Goal: Task Accomplishment & Management: Manage account settings

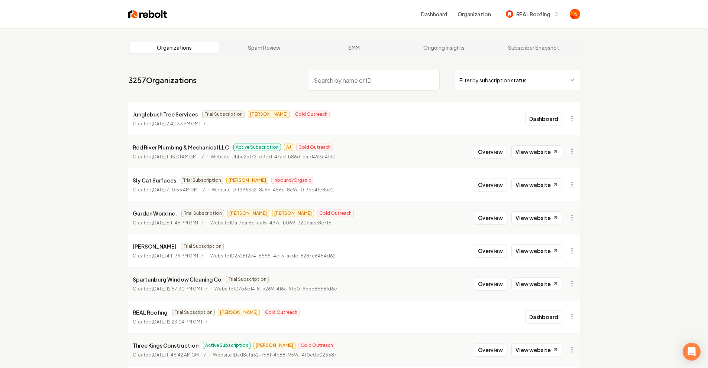
click at [352, 72] on input "search" at bounding box center [374, 80] width 131 height 21
click at [353, 87] on input "search" at bounding box center [374, 80] width 131 height 21
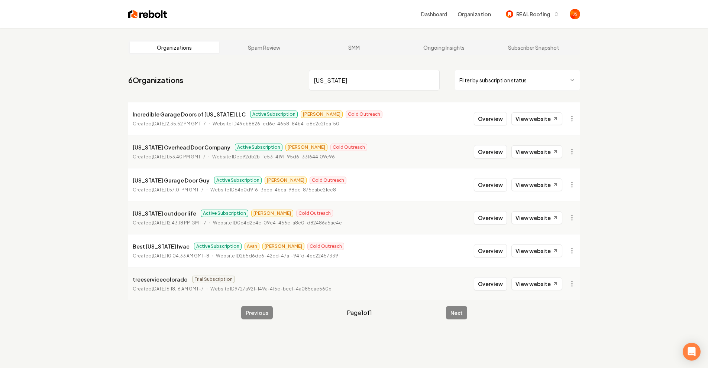
type input "[US_STATE]"
click at [499, 222] on button "Overview" at bounding box center [490, 217] width 33 height 13
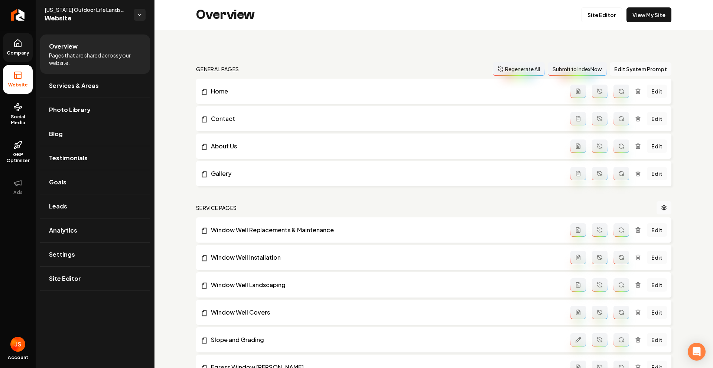
click at [23, 49] on link "Company" at bounding box center [18, 47] width 30 height 29
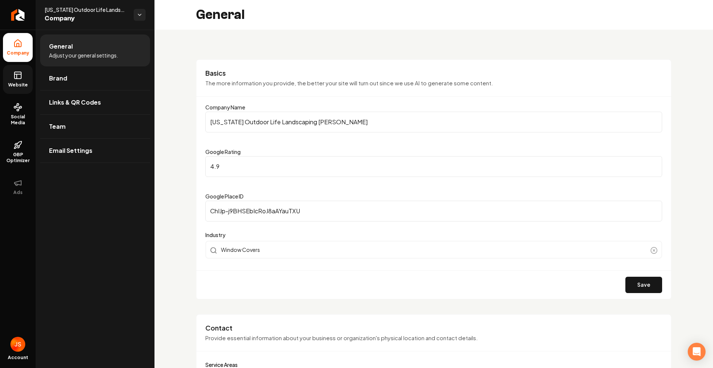
click at [19, 69] on link "Website" at bounding box center [18, 79] width 30 height 29
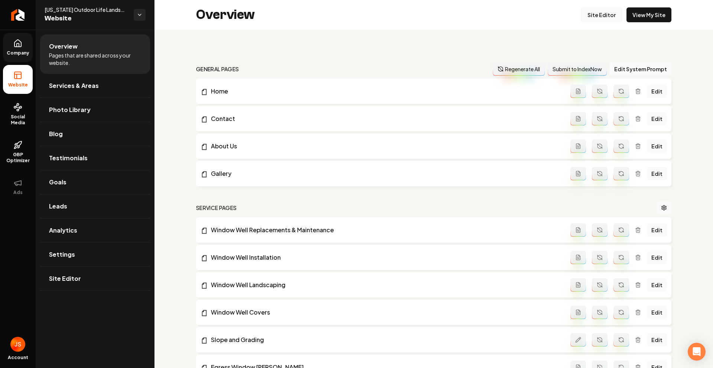
click at [586, 16] on link "Site Editor" at bounding box center [601, 14] width 41 height 15
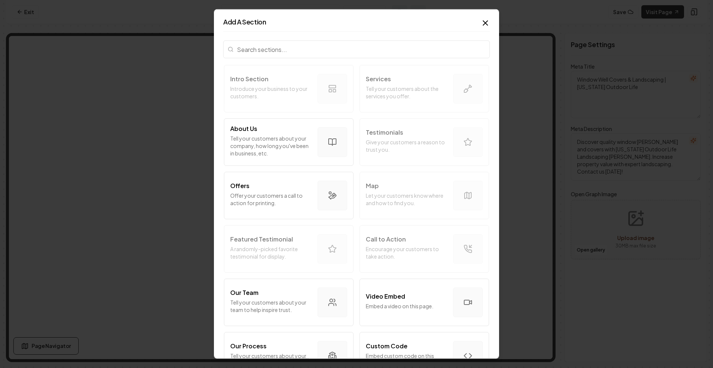
click at [293, 49] on input "search" at bounding box center [356, 49] width 267 height 18
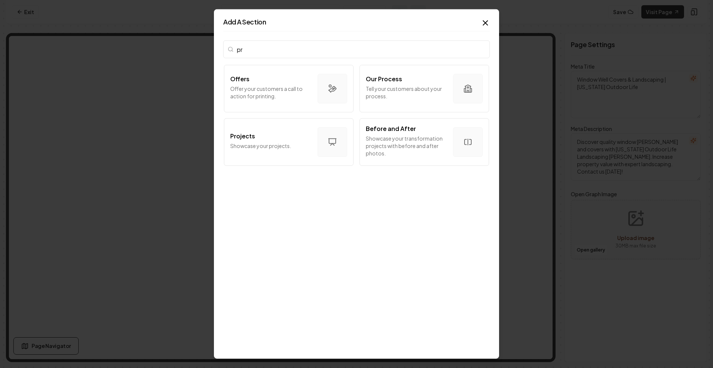
type input "p"
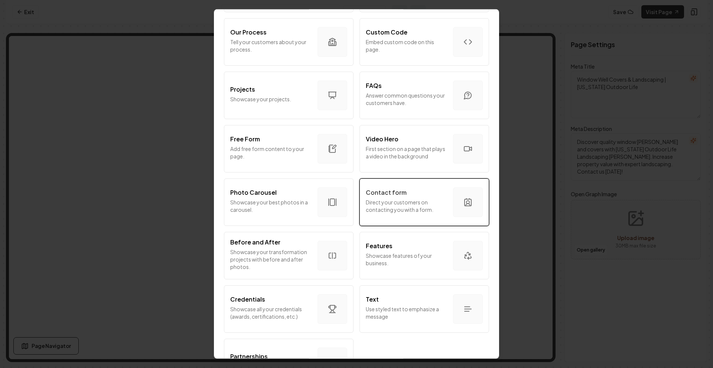
scroll to position [300, 0]
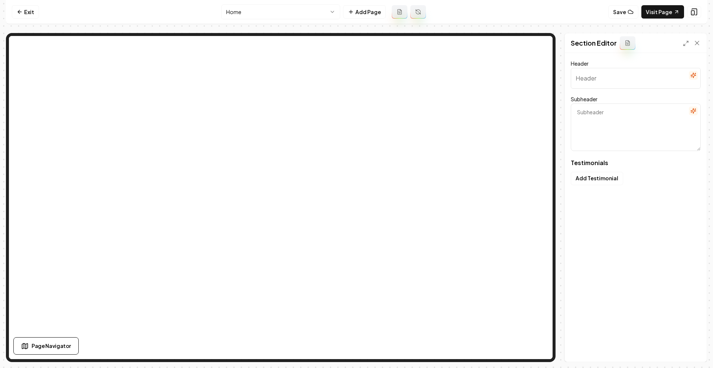
type input "Hear from our satisfied customers"
type textarea "Real stories from the people who matter most"
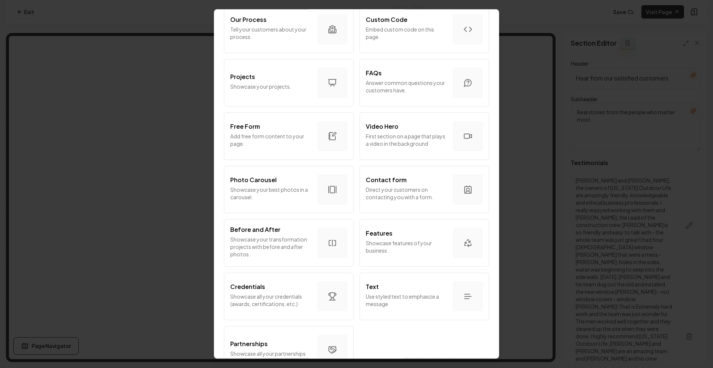
scroll to position [351, 0]
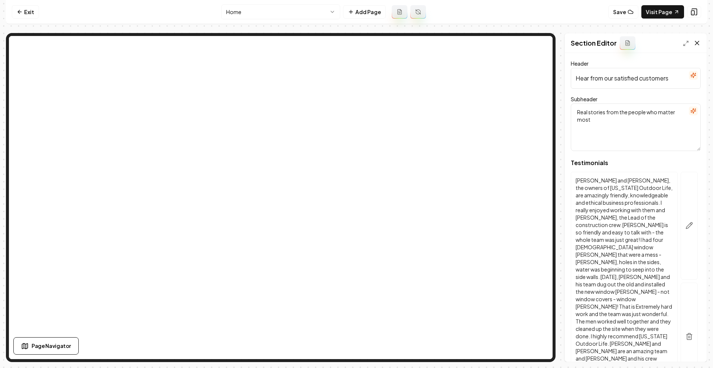
click at [698, 41] on icon at bounding box center [696, 42] width 7 height 7
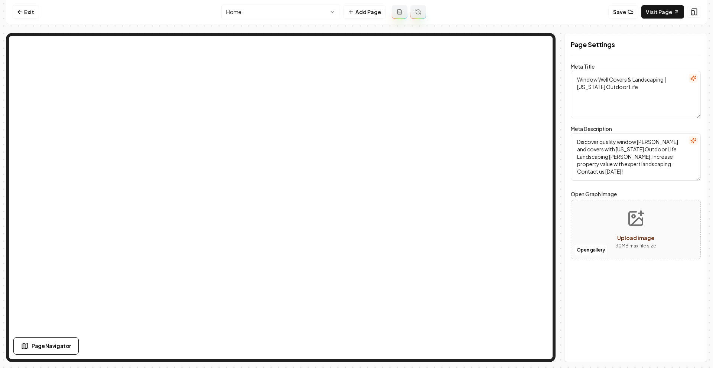
click at [301, 16] on html "Computer Required This feature is only available on a computer. Please switch t…" at bounding box center [356, 184] width 713 height 368
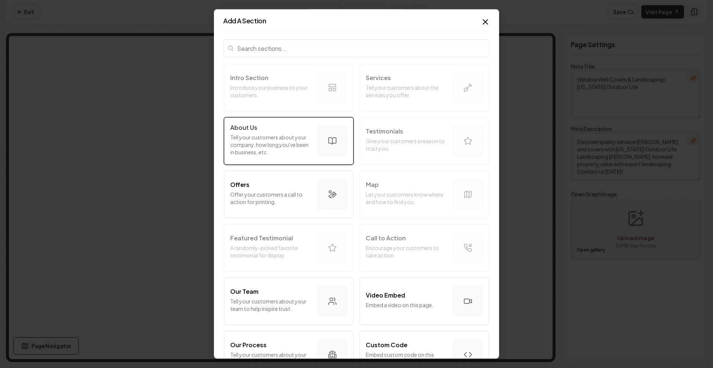
scroll to position [0, 0]
click at [365, 47] on input "search" at bounding box center [356, 49] width 267 height 18
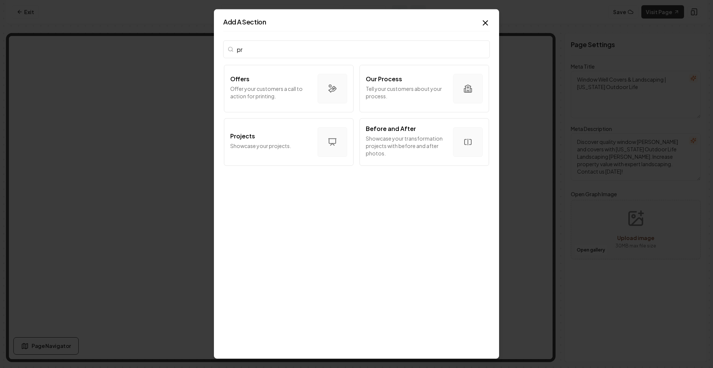
type input "p"
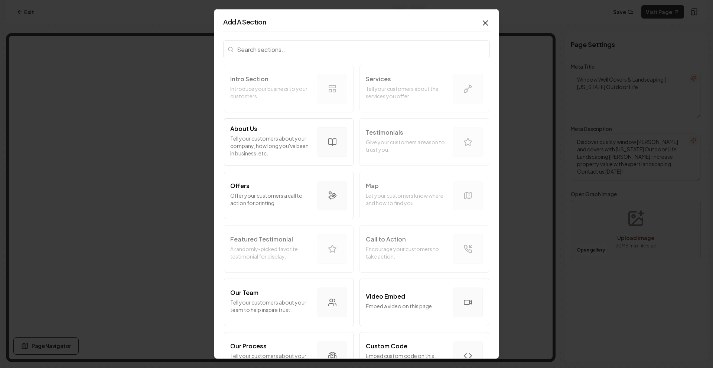
click at [481, 22] on icon "button" at bounding box center [485, 23] width 9 height 9
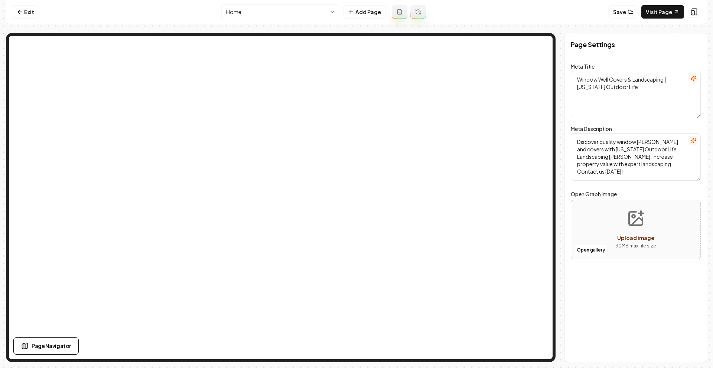
click at [273, 11] on html "Computer Required This feature is only available on a computer. Please switch t…" at bounding box center [356, 184] width 713 height 368
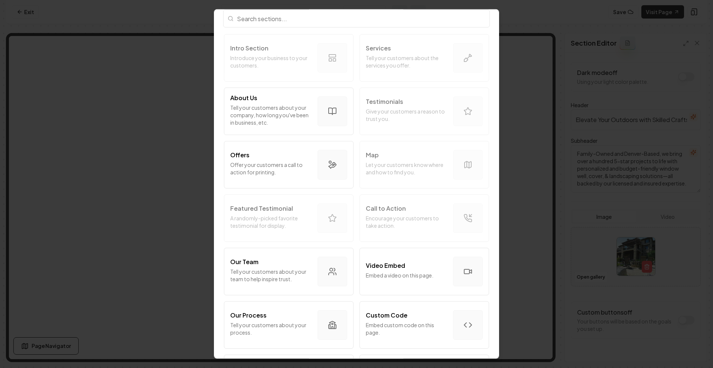
scroll to position [28, 0]
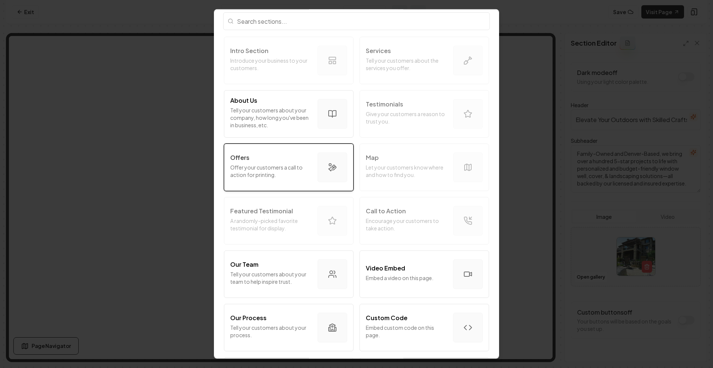
click at [289, 174] on p "Offer your customers a call to action for printing." at bounding box center [270, 171] width 81 height 15
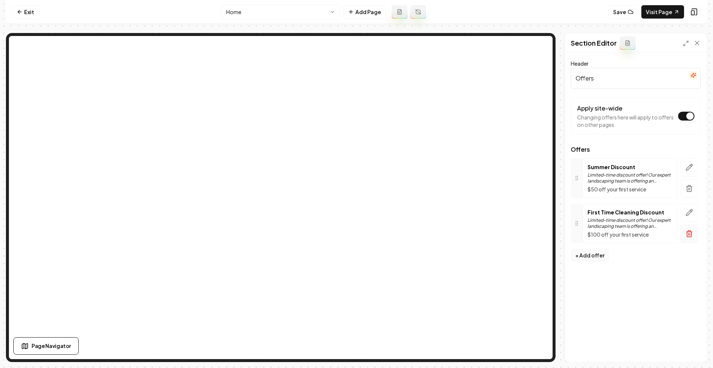
click at [690, 235] on icon "button" at bounding box center [689, 233] width 7 height 7
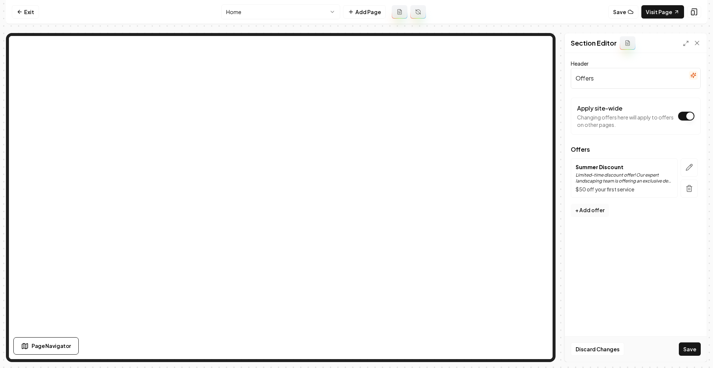
click at [596, 205] on button "+ Add offer" at bounding box center [590, 210] width 38 height 13
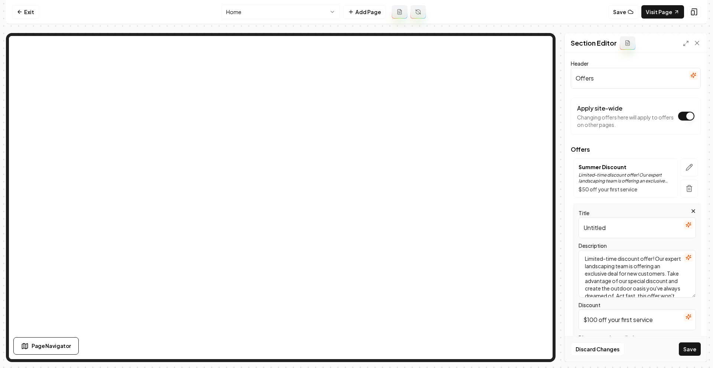
click at [613, 228] on input "Untitled" at bounding box center [637, 228] width 117 height 21
click at [628, 264] on textarea "Limited-time discount offer! Our expert landscaping team is offering an exclusi…" at bounding box center [637, 274] width 117 height 48
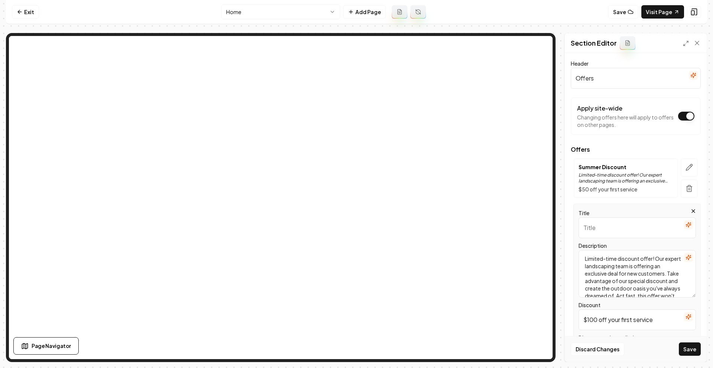
click at [628, 264] on textarea "Limited-time discount offer! Our expert landscaping team is offering an exclusi…" at bounding box center [637, 274] width 117 height 48
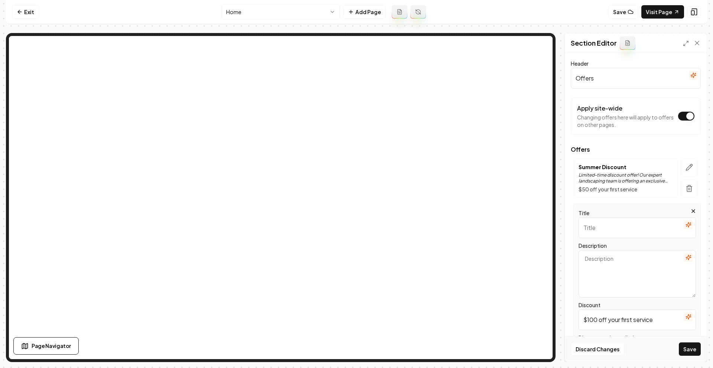
paste textarea "15% Off Window Well Installations"
click at [618, 263] on textarea "15% Off Window Well Installations" at bounding box center [637, 274] width 117 height 48
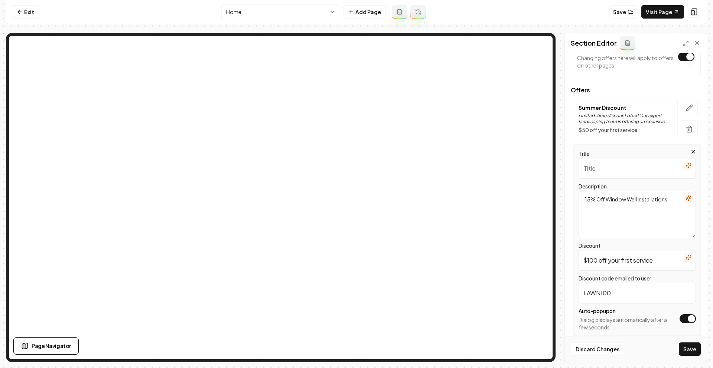
scroll to position [62, 0]
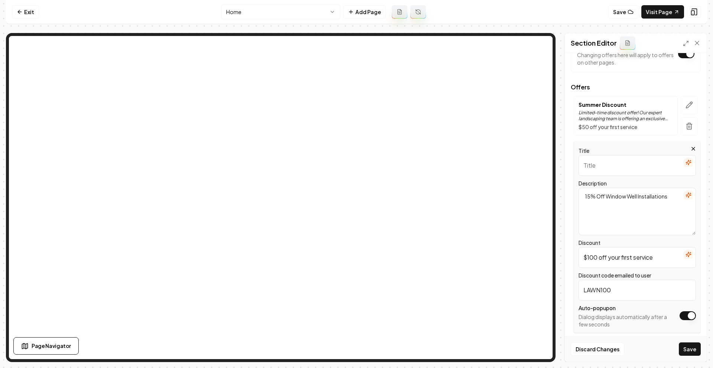
type textarea "15% Off Window Well Installations"
click at [656, 254] on input "$100 off your first service" at bounding box center [637, 257] width 117 height 21
drag, startPoint x: 651, startPoint y: 257, endPoint x: 590, endPoint y: 258, distance: 60.9
click at [590, 258] on input "$100 off your first service" at bounding box center [637, 257] width 117 height 21
click at [662, 259] on input "$100 off your first service" at bounding box center [637, 257] width 117 height 21
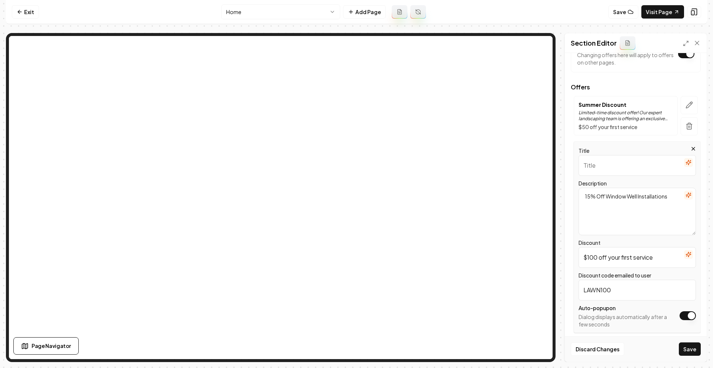
drag, startPoint x: 663, startPoint y: 257, endPoint x: 559, endPoint y: 251, distance: 103.8
click at [559, 251] on div "Section Editor Header Offers Apply site-wide Changing offers here will apply to…" at bounding box center [356, 197] width 701 height 329
click at [617, 192] on textarea "15% Off Window Well Installations" at bounding box center [637, 212] width 117 height 48
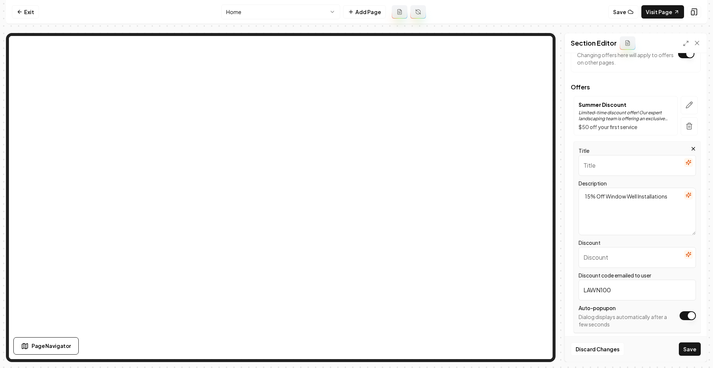
click at [617, 192] on textarea "15% Off Window Well Installations" at bounding box center [637, 212] width 117 height 48
click at [601, 257] on input "Discount" at bounding box center [637, 257] width 117 height 21
paste input "15% Off Window Well Installations"
type input "15% Off Window Well Installations"
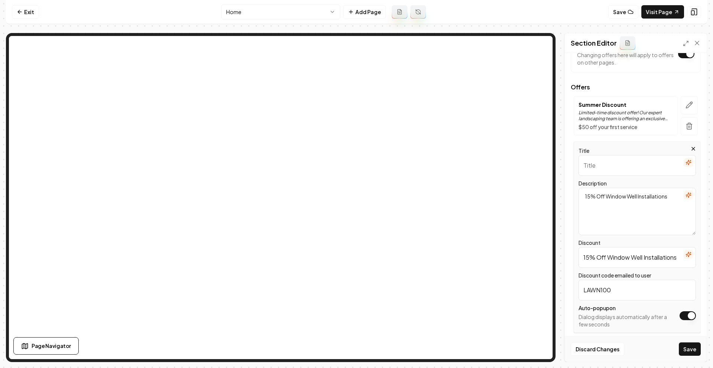
scroll to position [0, 0]
drag, startPoint x: 653, startPoint y: 207, endPoint x: 663, endPoint y: 202, distance: 10.8
click at [654, 207] on textarea "15% Off Window Well Installations" at bounding box center [637, 212] width 117 height 48
click at [669, 196] on textarea "15% Off Window Well Installations" at bounding box center [637, 212] width 117 height 48
type textarea "15% Off Window Well Installations for Fall and Winter"
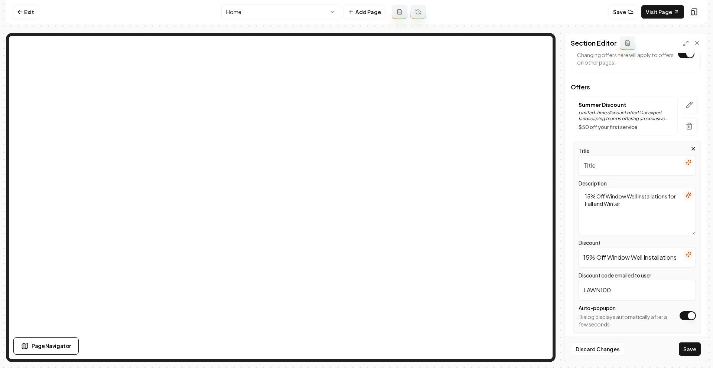
click at [627, 172] on input "Title" at bounding box center [637, 165] width 117 height 21
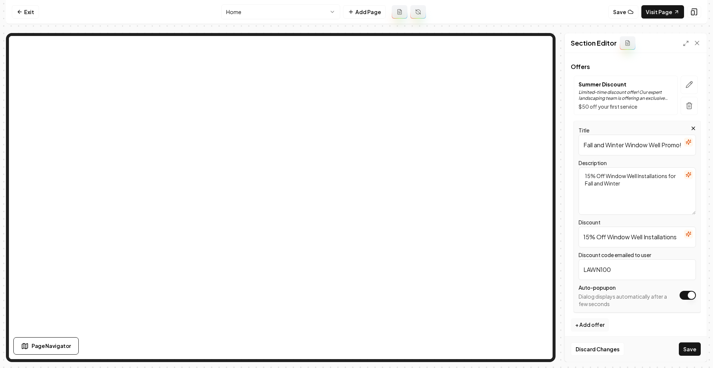
scroll to position [87, 0]
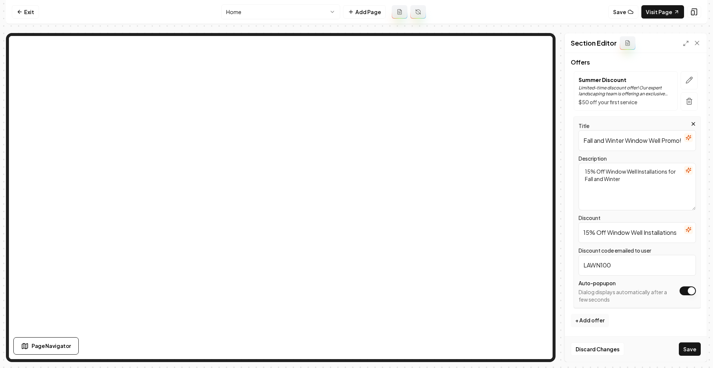
type input "Fall and Winter Window Well Promo!"
click at [628, 266] on input "LAWN100" at bounding box center [637, 265] width 117 height 21
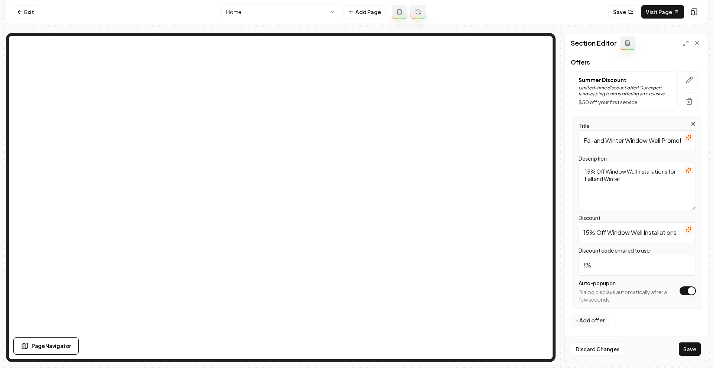
type input "!"
type input "15OFF"
click at [692, 357] on div "Discard Changes Save" at bounding box center [636, 350] width 142 height 26
click at [688, 347] on button "Save" at bounding box center [690, 349] width 22 height 13
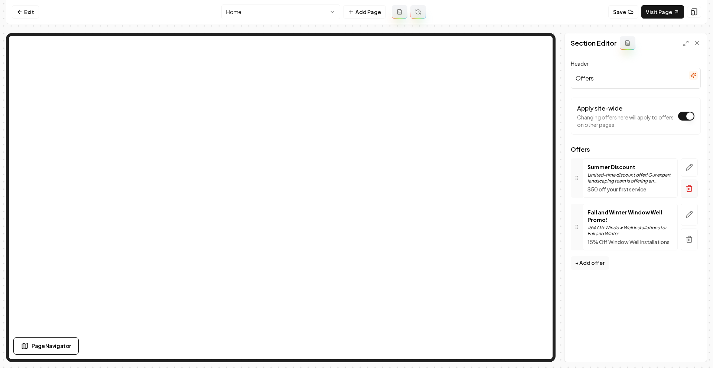
click at [686, 182] on button "button" at bounding box center [689, 189] width 17 height 18
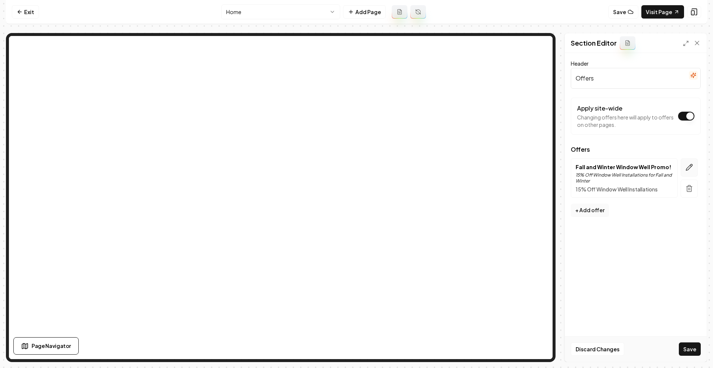
click at [686, 166] on icon "button" at bounding box center [689, 167] width 7 height 7
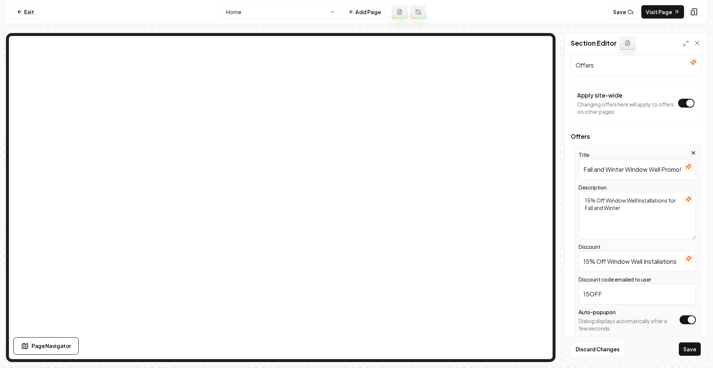
scroll to position [42, 0]
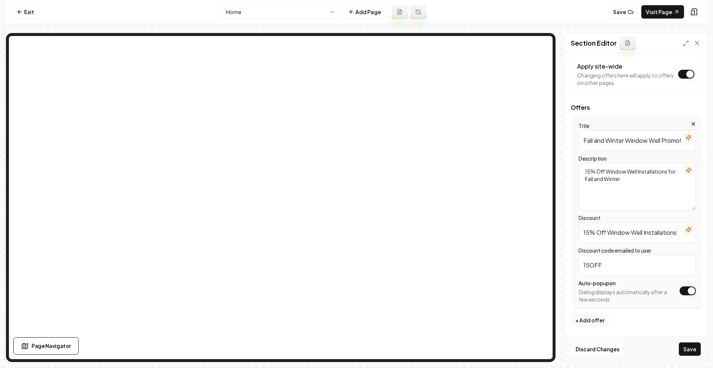
click at [628, 179] on textarea "15% Off Window Well Installations for Fall and Winter" at bounding box center [637, 187] width 117 height 48
click at [632, 143] on input "Fall and Winter Window Well Promo!" at bounding box center [637, 140] width 117 height 21
click at [633, 139] on input "Fall and Winter Window Well Promo!" at bounding box center [637, 140] width 117 height 21
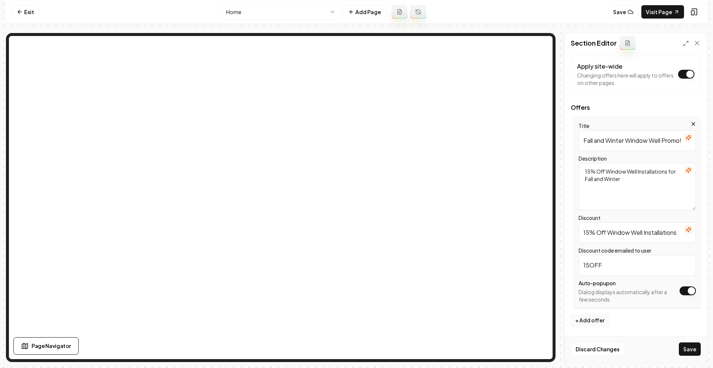
click at [631, 185] on textarea "15% Off Window Well Installations for Fall and Winter" at bounding box center [637, 187] width 117 height 48
click at [623, 224] on input "15% Off Window Well Installations" at bounding box center [637, 232] width 117 height 21
click at [621, 228] on input "15% Off Window Well Installations" at bounding box center [637, 232] width 117 height 21
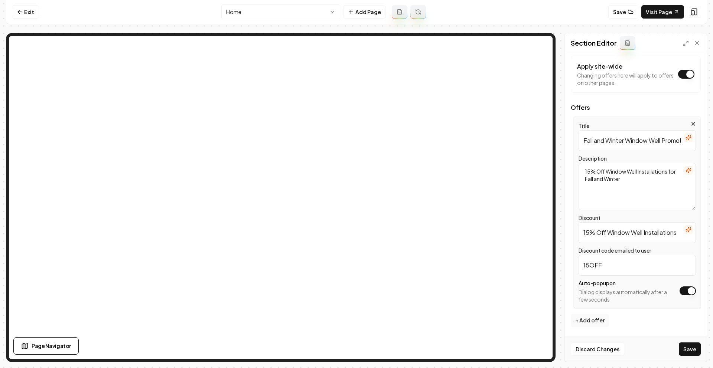
click at [608, 175] on textarea "15% Off Window Well Installations for Fall and Winter" at bounding box center [637, 187] width 117 height 48
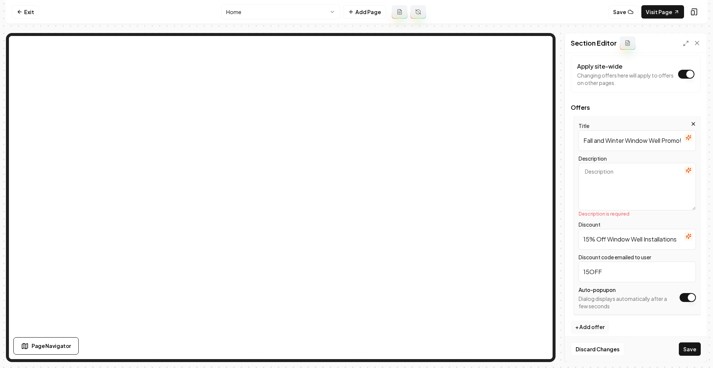
paste textarea "15% Off Window Well Installations"
type textarea "15% Off Window Well Installations"
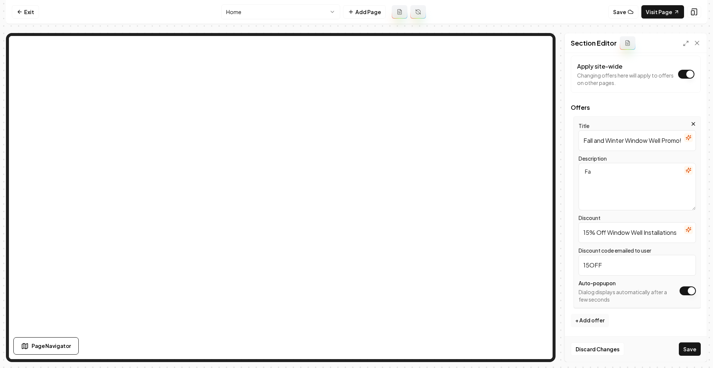
type textarea "F"
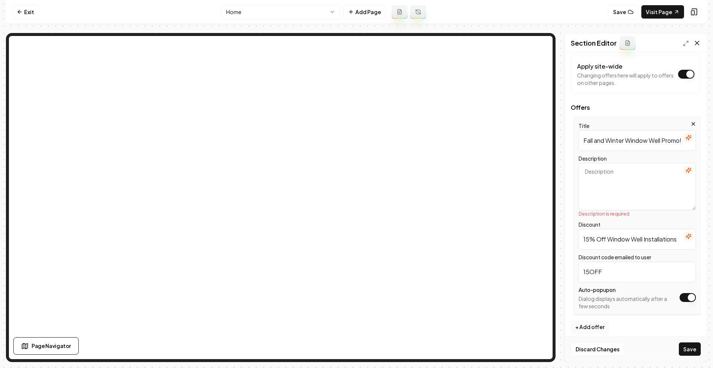
click at [698, 43] on icon at bounding box center [696, 42] width 7 height 7
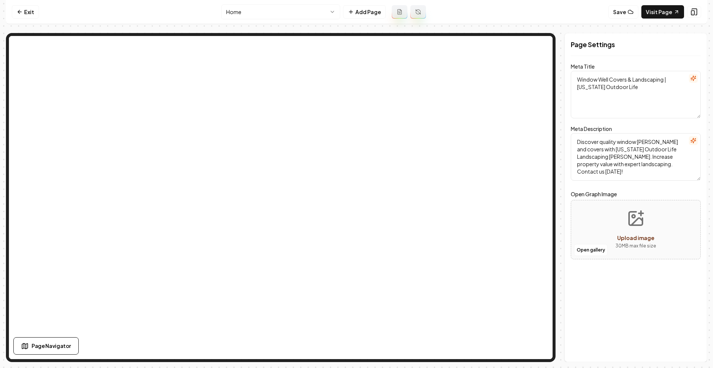
scroll to position [0, 0]
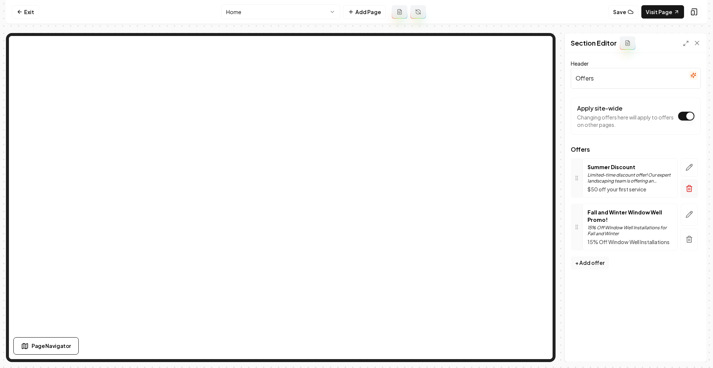
click at [690, 190] on line "button" at bounding box center [690, 189] width 0 height 2
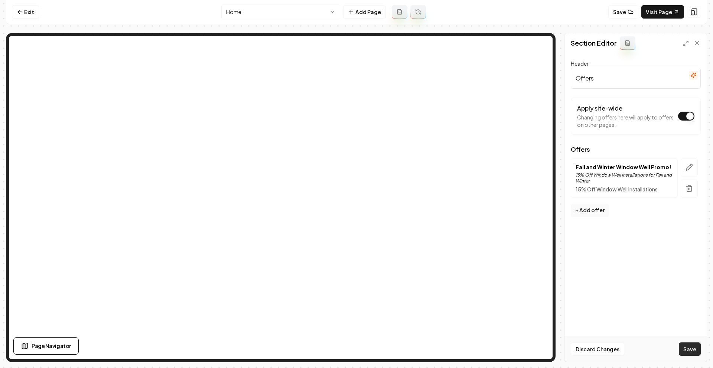
click at [685, 347] on button "Save" at bounding box center [690, 349] width 22 height 13
click at [687, 166] on icon "button" at bounding box center [689, 167] width 7 height 7
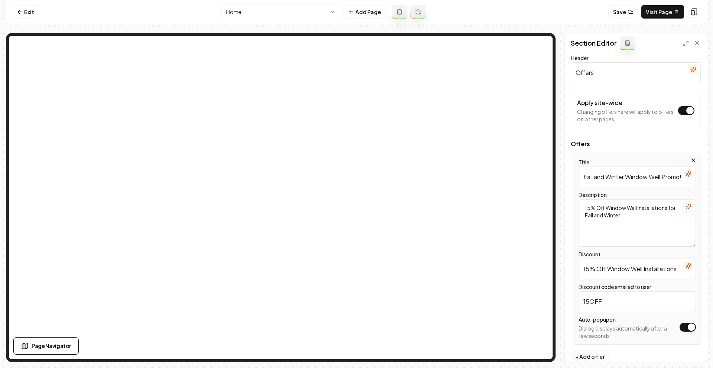
scroll to position [16, 0]
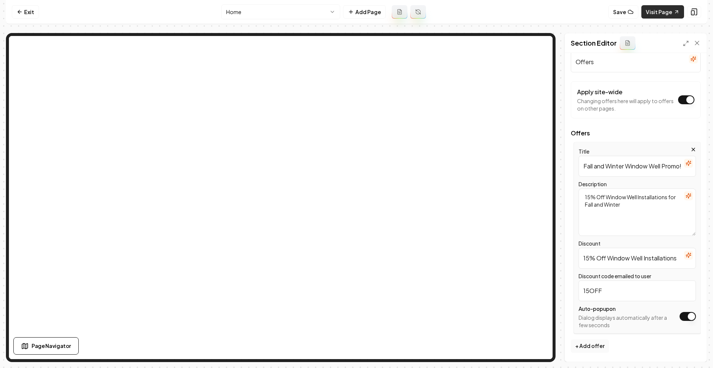
click at [660, 10] on link "Visit Page" at bounding box center [662, 11] width 43 height 13
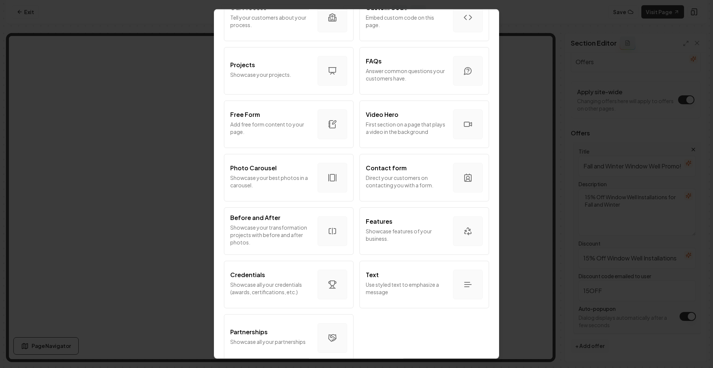
scroll to position [351, 0]
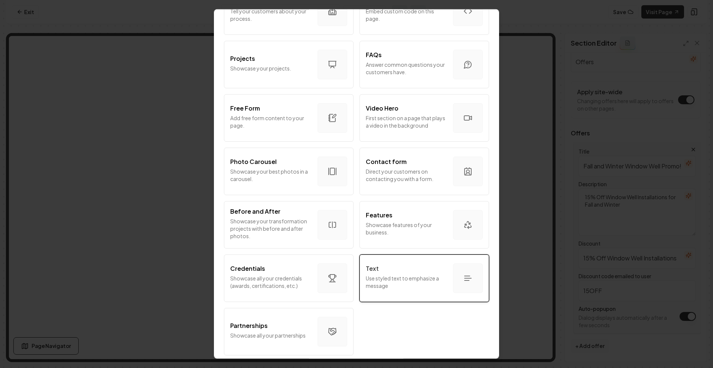
click at [381, 266] on div "Text" at bounding box center [406, 268] width 81 height 9
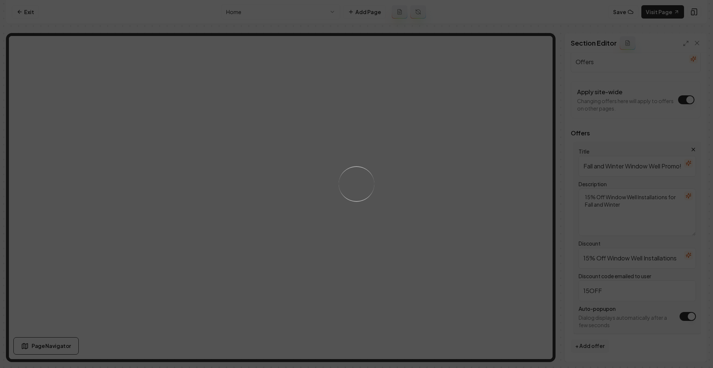
scroll to position [0, 0]
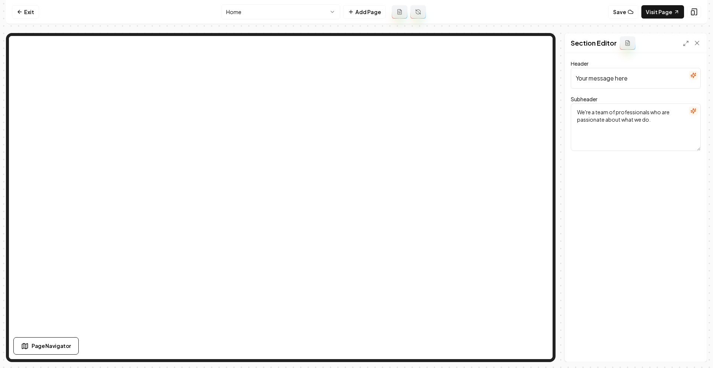
click at [615, 76] on input "Your message here" at bounding box center [636, 78] width 130 height 21
type input "FALL AND WINTER WINDOW WELL DISCOUNTS!"
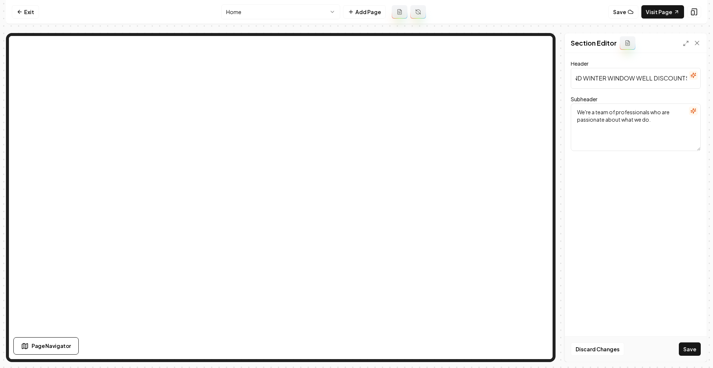
scroll to position [0, 0]
click at [645, 110] on textarea "We're a team of professionals who are passionate about what we do." at bounding box center [636, 128] width 130 height 48
click at [690, 111] on icon "button" at bounding box center [693, 111] width 6 height 6
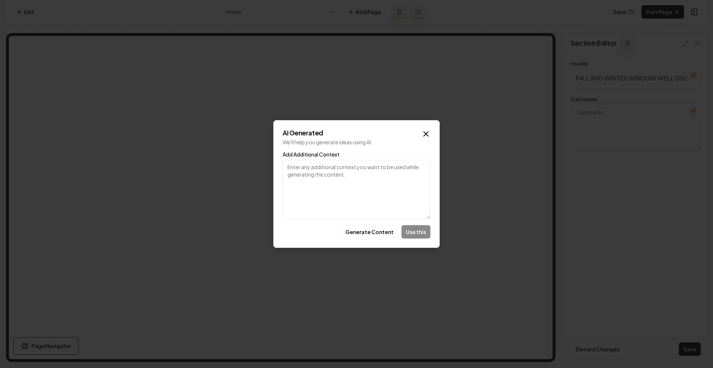
click at [378, 186] on textarea "Add Additional Context" at bounding box center [357, 189] width 148 height 59
click at [389, 237] on button "Generate Content" at bounding box center [370, 231] width 58 height 13
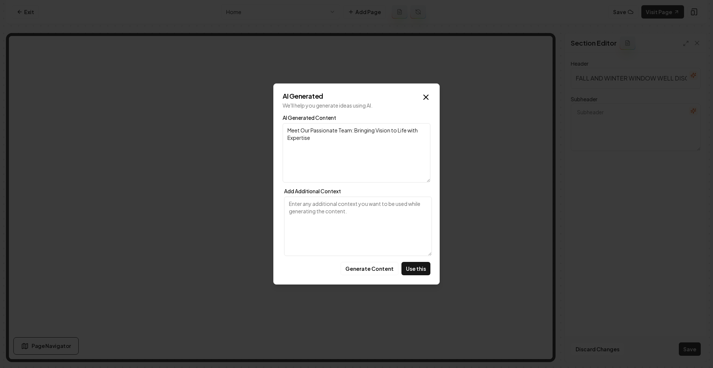
click at [374, 137] on textarea "Meet Our Passionate Team: Bringing Vision to Life with Expertise" at bounding box center [357, 152] width 148 height 59
click at [378, 261] on div "AI Generated We'll help you generate ideas using AI. AI Generated Content Meet …" at bounding box center [356, 184] width 166 height 201
click at [377, 264] on button "Generate Content" at bounding box center [370, 268] width 58 height 13
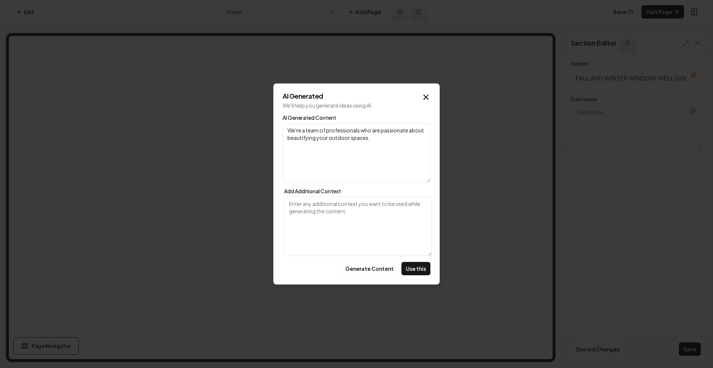
click at [426, 92] on div "AI Generated We'll help you generate ideas using AI. AI Generated Content We're…" at bounding box center [356, 184] width 166 height 201
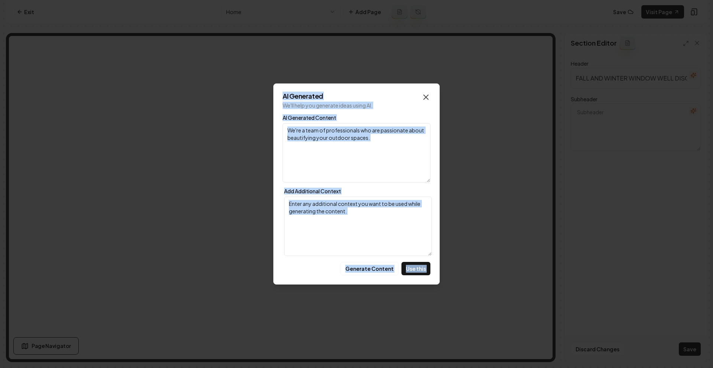
click at [428, 93] on div "AI Generated We'll help you generate ideas using AI. AI Generated Content We're…" at bounding box center [356, 184] width 166 height 201
click at [424, 91] on div "AI Generated We'll help you generate ideas using AI. AI Generated Content We're…" at bounding box center [356, 184] width 166 height 201
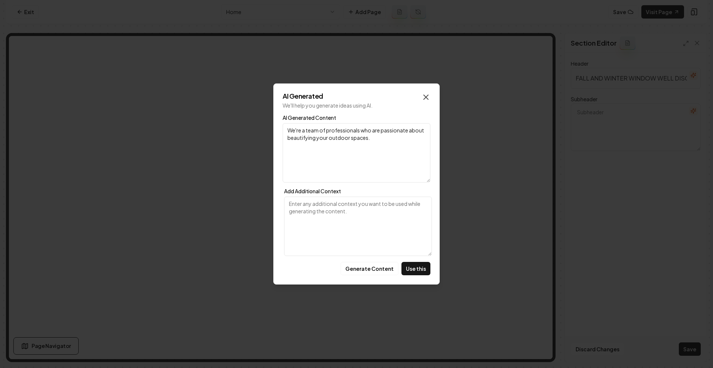
click at [426, 96] on icon "button" at bounding box center [426, 97] width 9 height 9
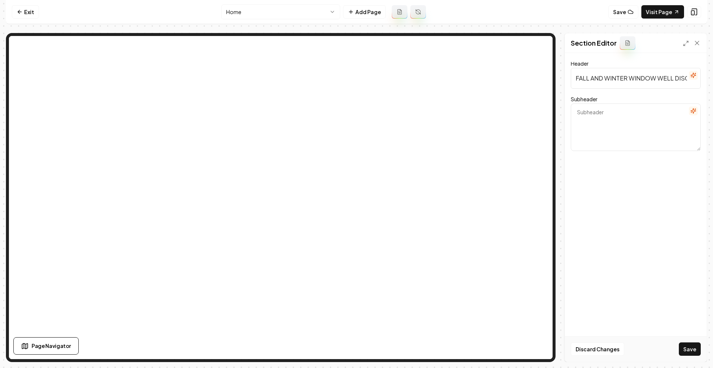
click at [637, 80] on input "FALL AND WINTER WINDOW WELL DISCOUNTS!" at bounding box center [636, 78] width 130 height 21
drag, startPoint x: 659, startPoint y: 75, endPoint x: 715, endPoint y: 80, distance: 57.1
click at [707, 80] on html "Computer Required This feature is only available on a computer. Please switch t…" at bounding box center [356, 184] width 713 height 368
click at [688, 79] on input "FALL AND WINTER WINDOW WELL DISCOUNTS!" at bounding box center [636, 78] width 130 height 21
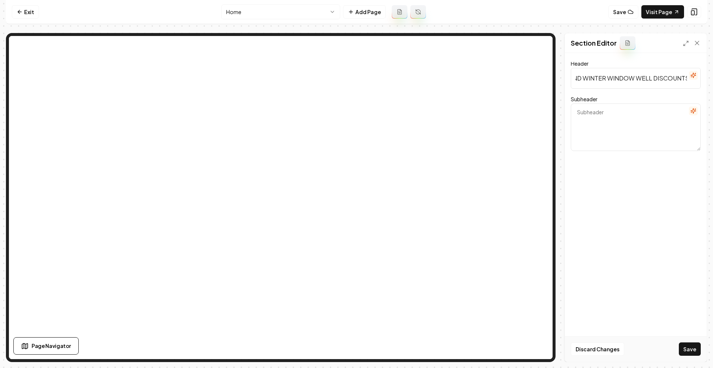
drag, startPoint x: 634, startPoint y: 80, endPoint x: 718, endPoint y: 85, distance: 84.1
click at [707, 85] on html "Computer Required This feature is only available on a computer. Please switch t…" at bounding box center [356, 184] width 713 height 368
type input "FALL AND WINTER WINDOW"
click at [628, 58] on div "Header FALL AND WINTER WINDOW Subheader Discard Changes Save" at bounding box center [636, 207] width 142 height 309
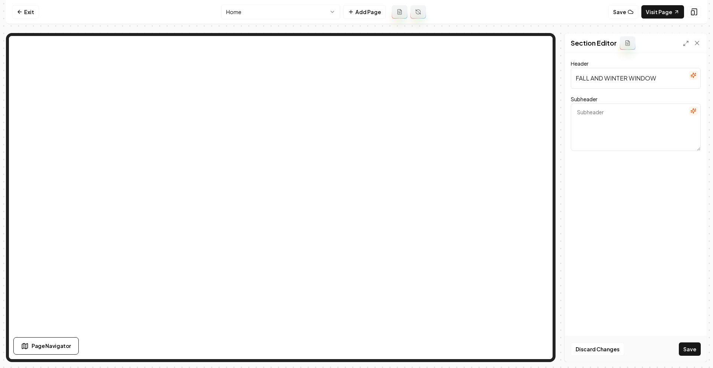
click at [624, 76] on input "FALL AND WINTER WINDOW" at bounding box center [636, 78] width 130 height 21
paste input "Fall & Winter Window Well Installations Are Now 15% Off"
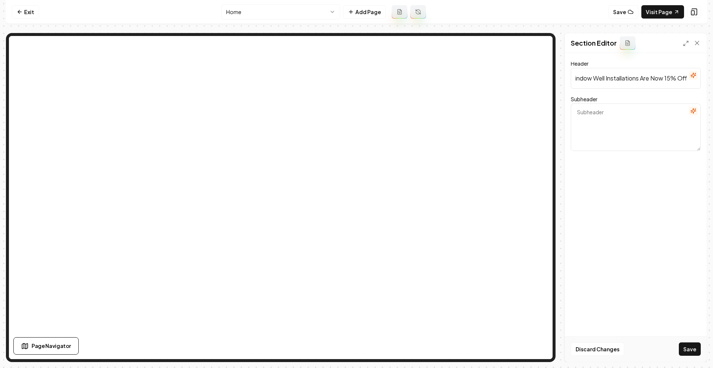
type input "Fall & Winter Window Well Installations Are Now 15% Off"
click at [637, 123] on textarea "Subheader" at bounding box center [636, 128] width 130 height 48
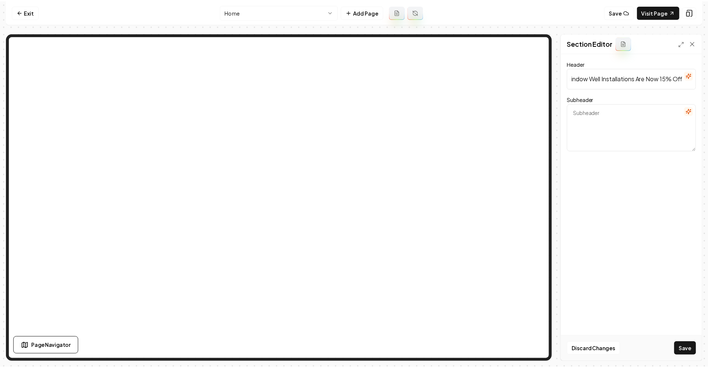
scroll to position [0, 0]
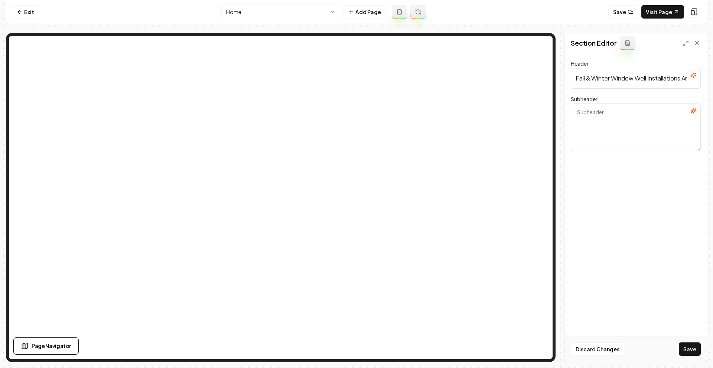
paste textarea "Protect Your Home Before the Snow Hits!"
type textarea "Protect Your Home Before the Snow Hits!"
click at [683, 352] on button "Save" at bounding box center [690, 349] width 22 height 13
click at [696, 40] on icon at bounding box center [696, 42] width 7 height 7
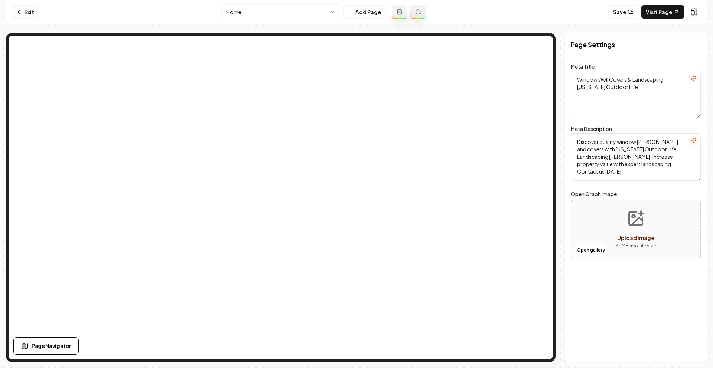
click at [25, 10] on link "Exit" at bounding box center [25, 11] width 27 height 13
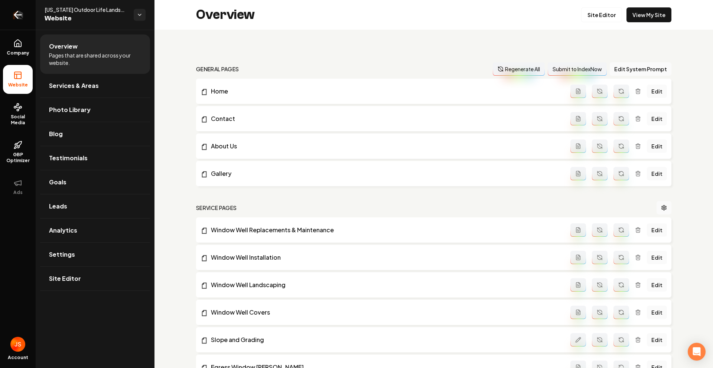
click at [23, 14] on link "Return to dashboard" at bounding box center [18, 15] width 36 height 30
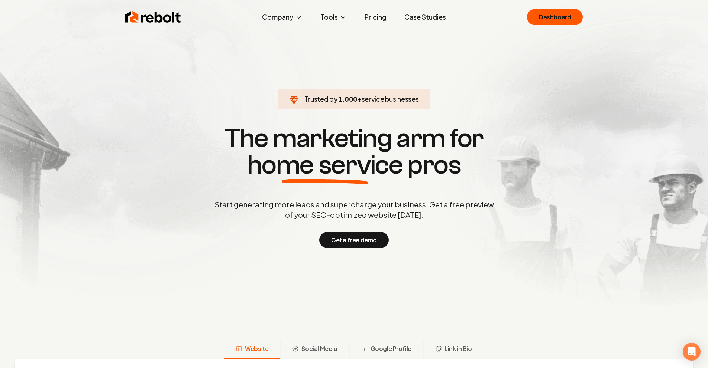
scroll to position [159, 0]
